Goal: Transaction & Acquisition: Register for event/course

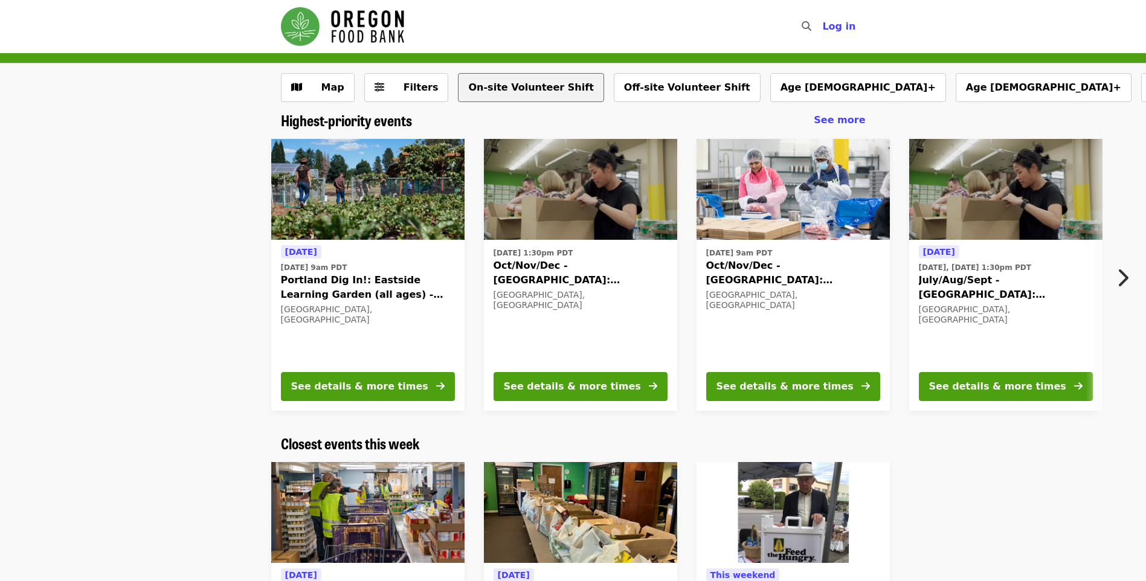
click at [488, 92] on button "On-site Volunteer Shift" at bounding box center [531, 87] width 146 height 29
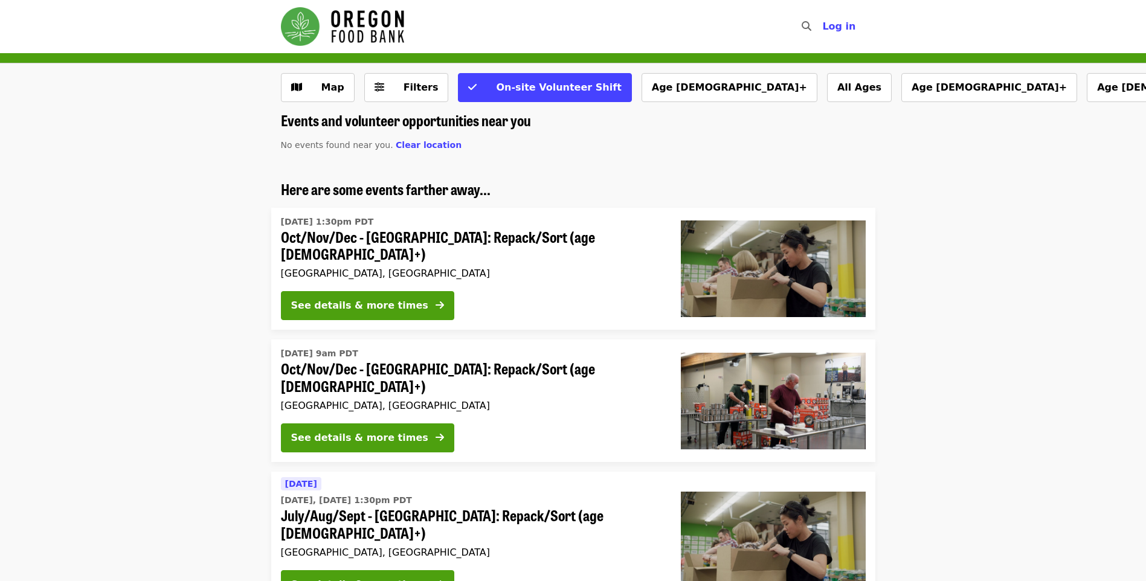
scroll to position [181, 0]
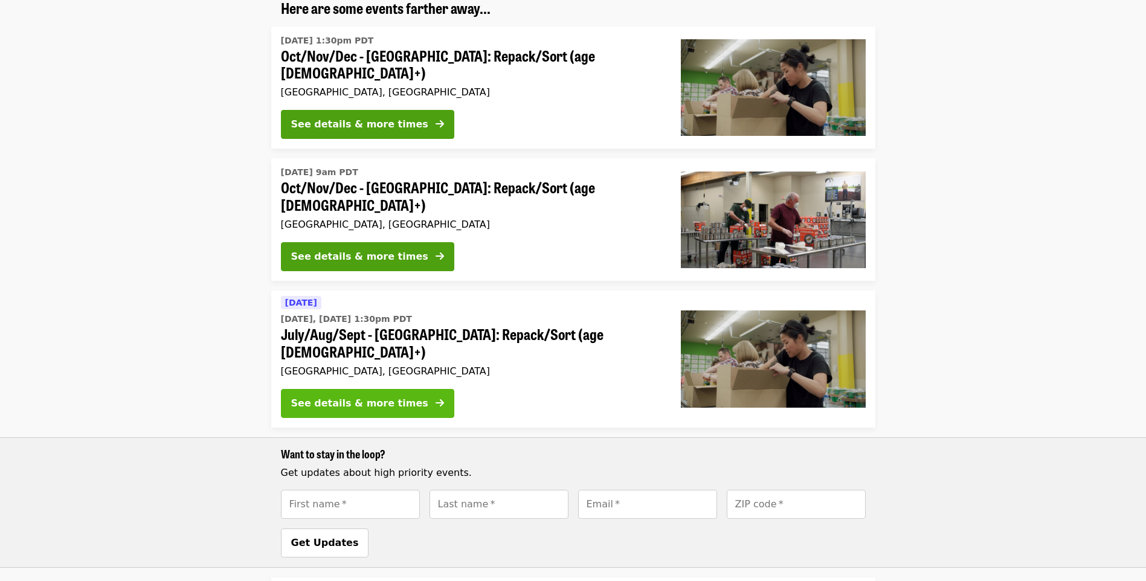
click at [368, 396] on div "See details & more times" at bounding box center [359, 403] width 137 height 14
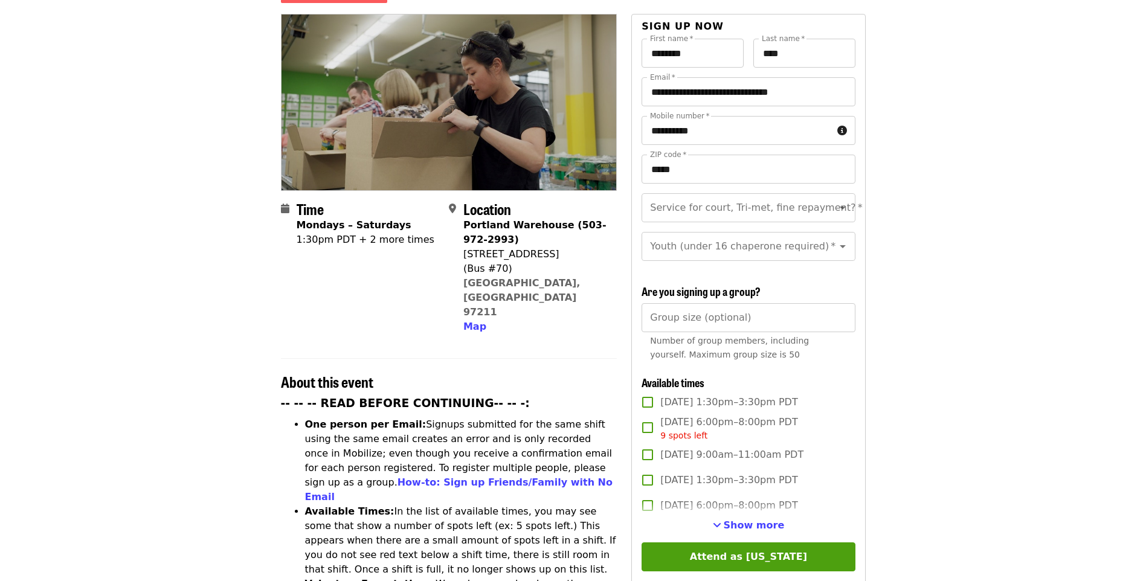
scroll to position [181, 0]
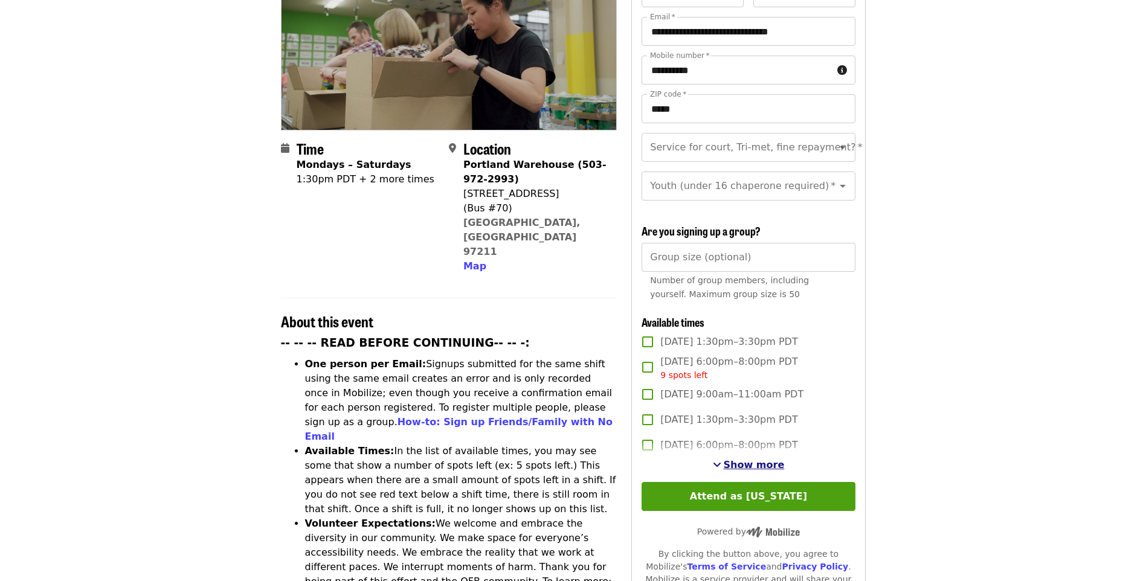
click at [764, 465] on span "Show more" at bounding box center [753, 464] width 61 height 11
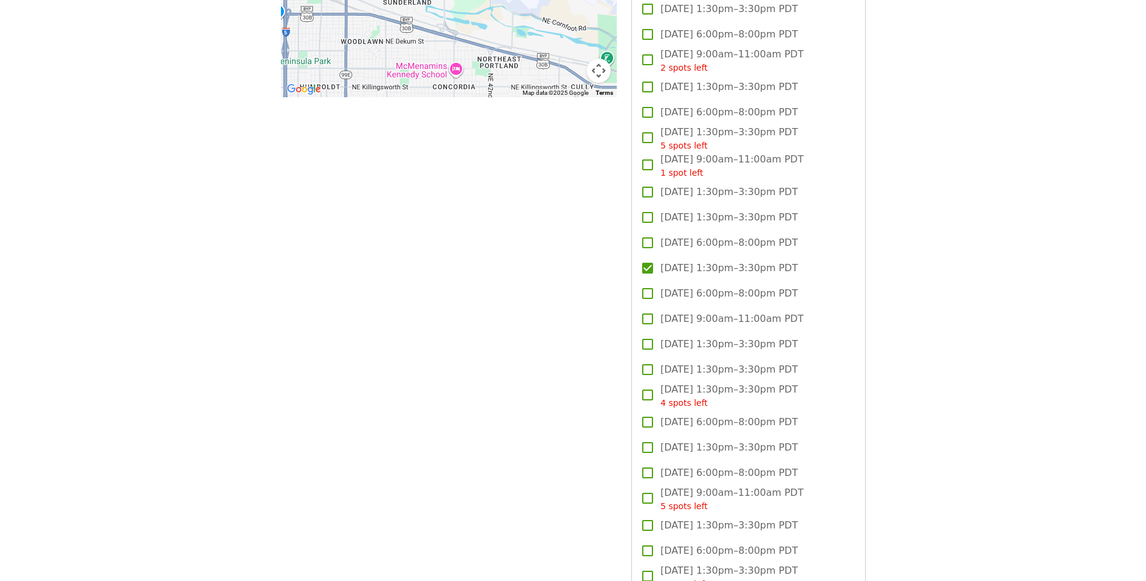
scroll to position [1449, 0]
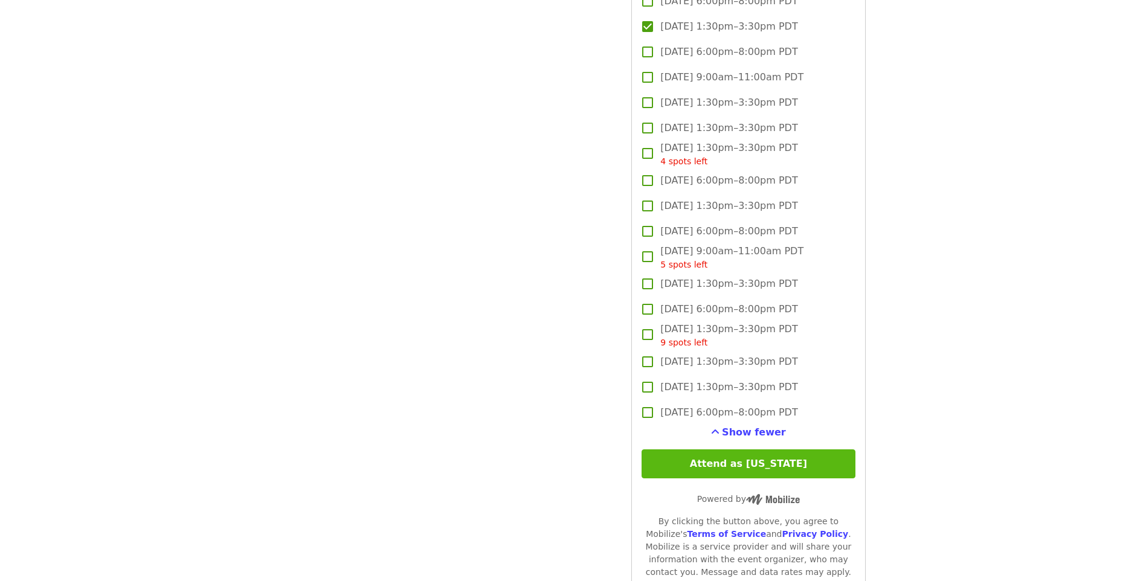
click at [754, 461] on button "Attend as [US_STATE]" at bounding box center [747, 463] width 213 height 29
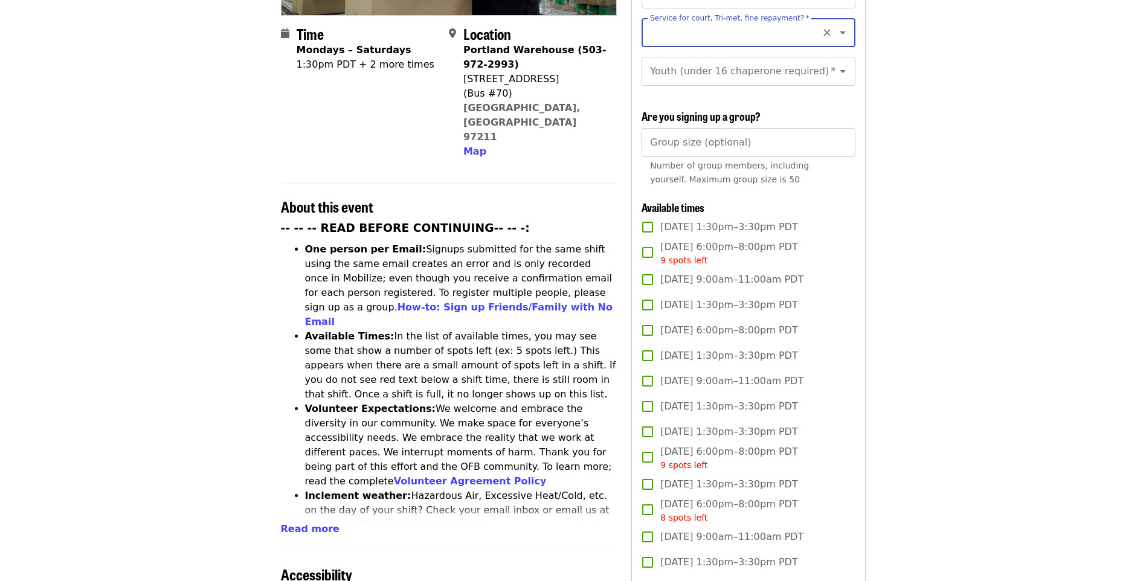
scroll to position [115, 0]
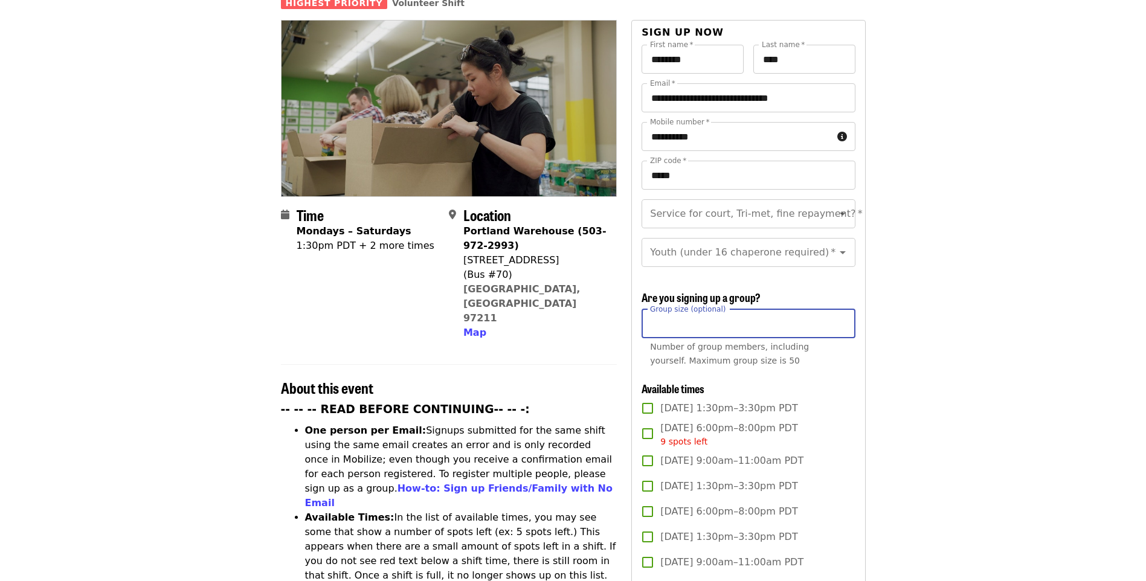
click at [761, 319] on input "Group size (optional)" at bounding box center [747, 323] width 213 height 29
type input "**"
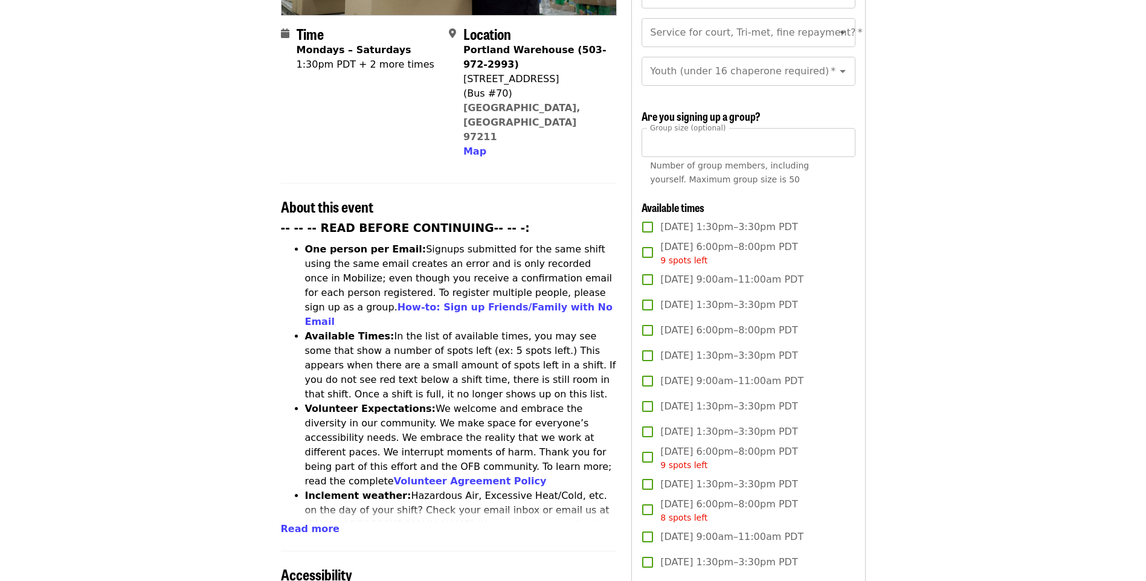
scroll to position [0, 0]
